Goal: Task Accomplishment & Management: Manage account settings

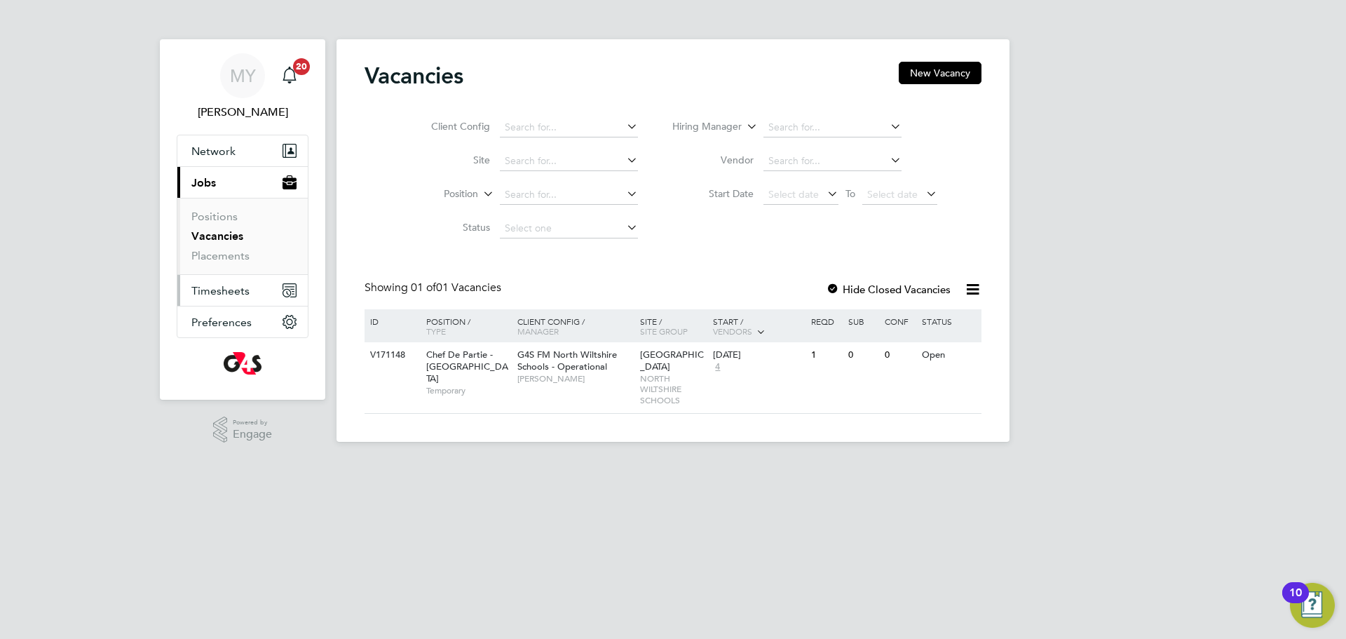
click at [217, 294] on span "Timesheets" at bounding box center [220, 290] width 58 height 13
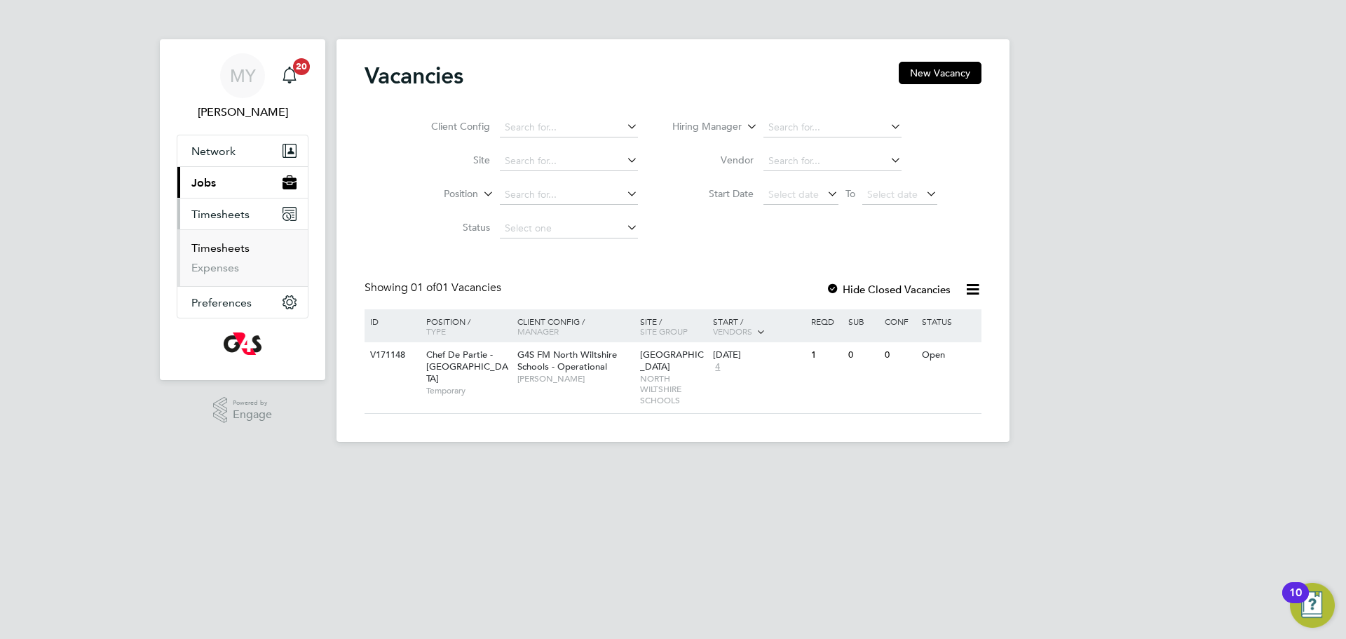
click at [234, 252] on link "Timesheets" at bounding box center [220, 247] width 58 height 13
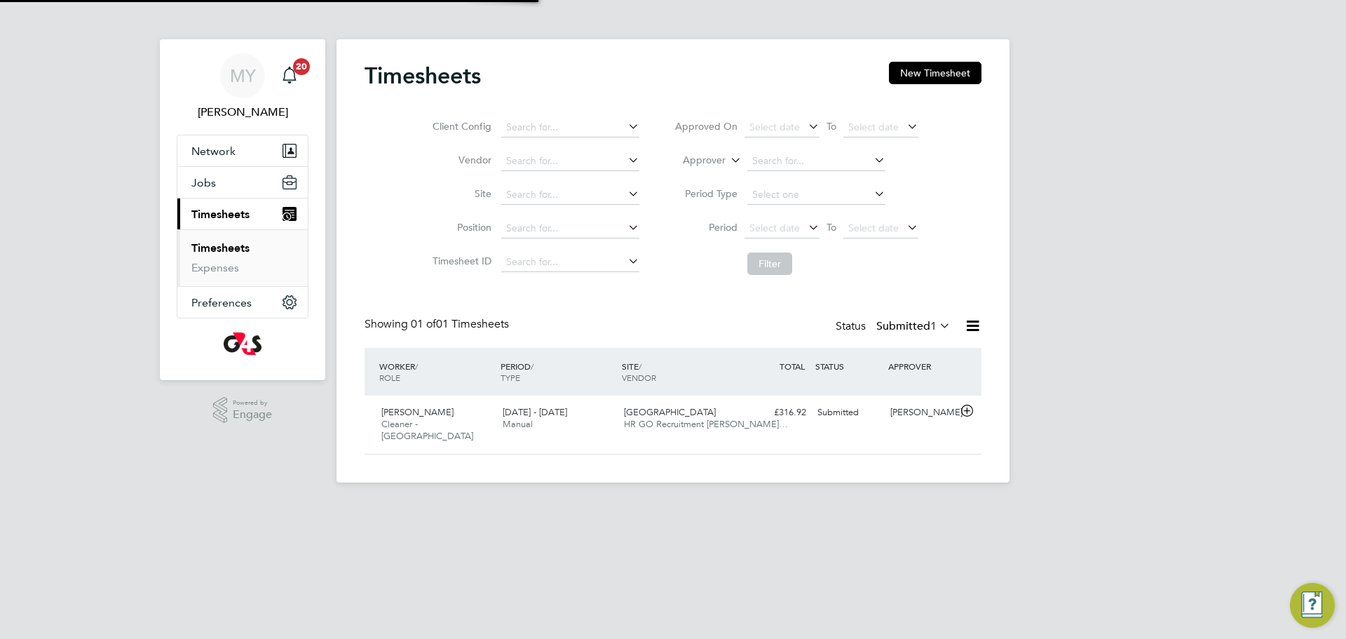
scroll to position [36, 122]
click at [450, 428] on span "Cleaner - [GEOGRAPHIC_DATA]" at bounding box center [427, 430] width 92 height 24
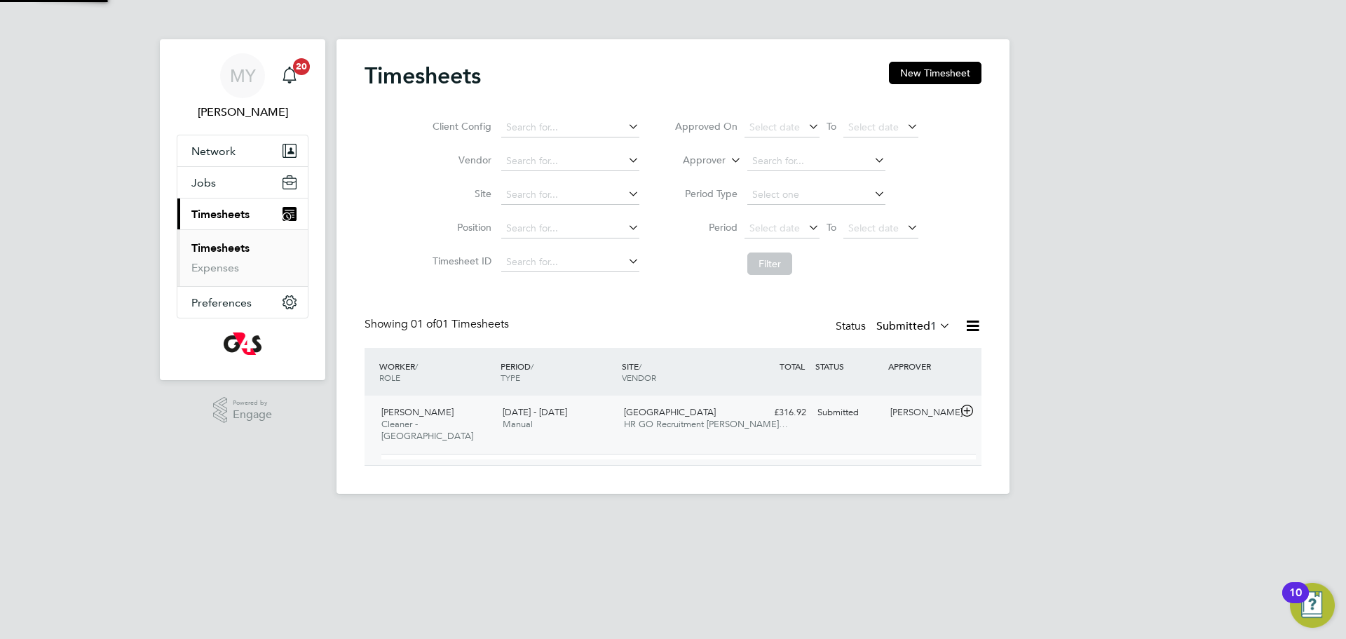
scroll to position [24, 137]
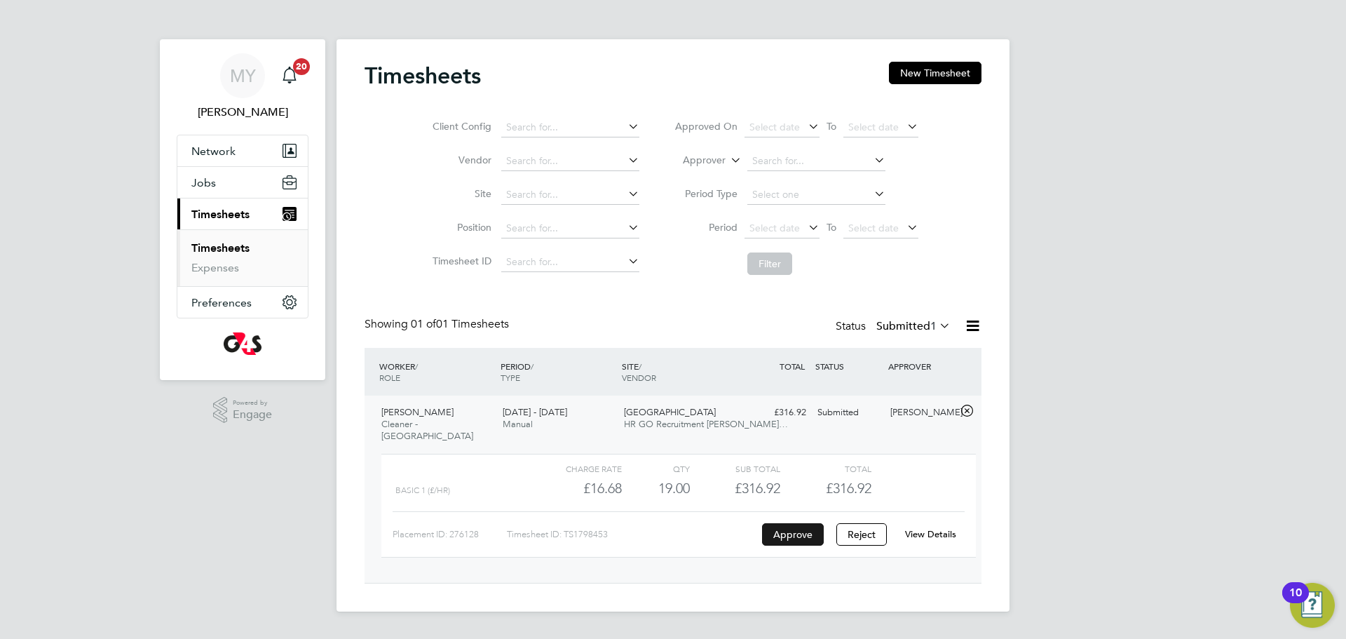
click at [791, 539] on button "Approve" at bounding box center [793, 534] width 62 height 22
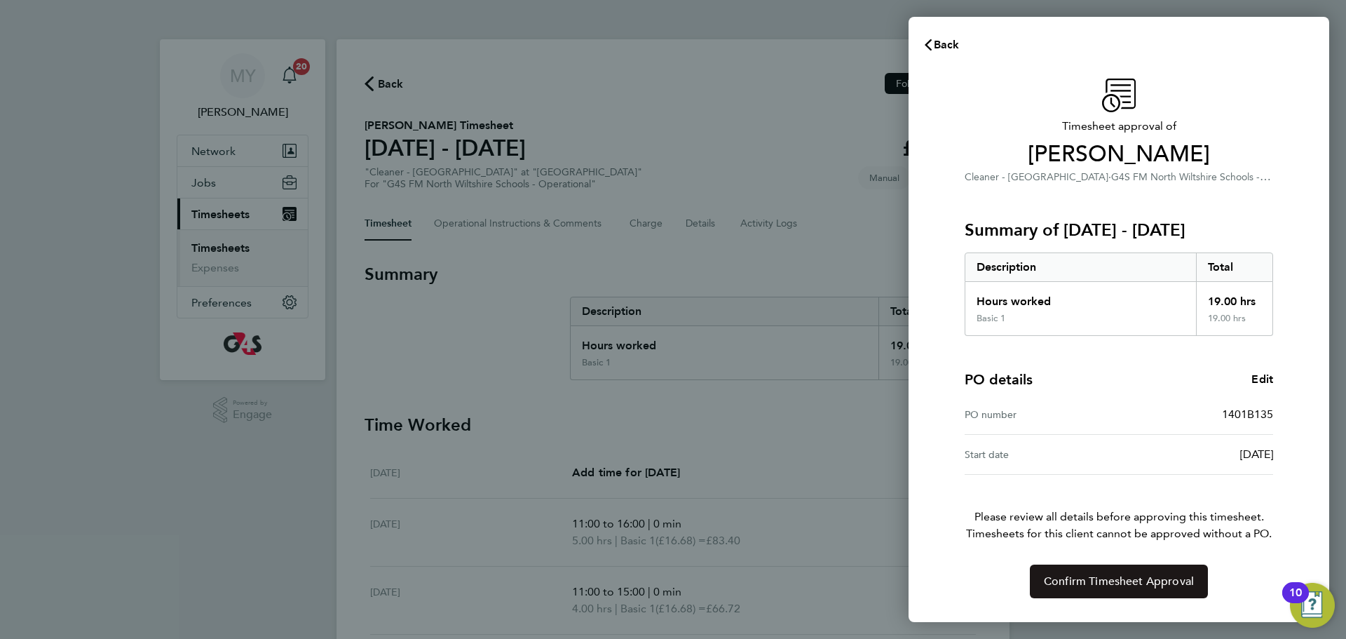
click at [1111, 584] on span "Confirm Timesheet Approval" at bounding box center [1119, 581] width 150 height 14
